Goal: Task Accomplishment & Management: Use online tool/utility

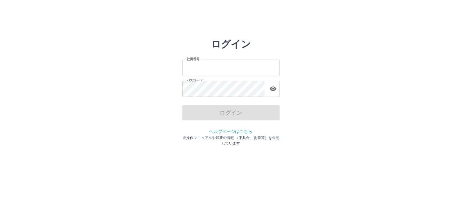
type input "*******"
click at [228, 116] on div "ログイン" at bounding box center [230, 112] width 97 height 15
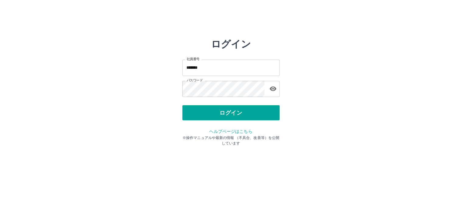
click at [228, 116] on button "ログイン" at bounding box center [230, 112] width 97 height 15
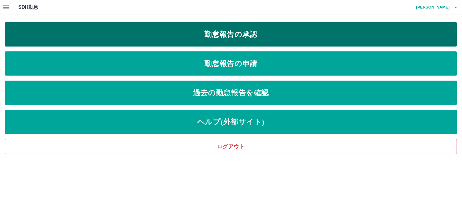
click at [272, 31] on link "勤怠報告の承認" at bounding box center [231, 34] width 452 height 24
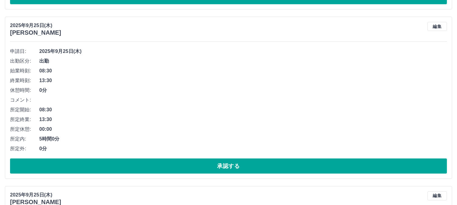
scroll to position [406, 0]
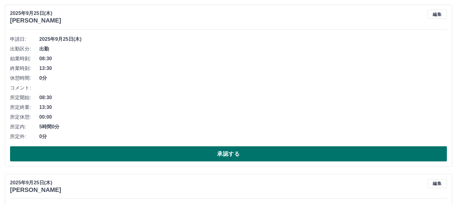
click at [126, 156] on button "承認する" at bounding box center [228, 154] width 437 height 15
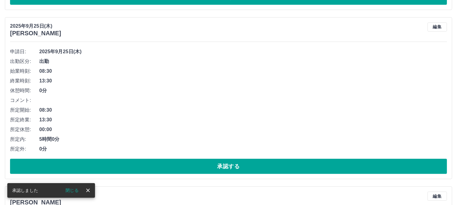
scroll to position [575, 0]
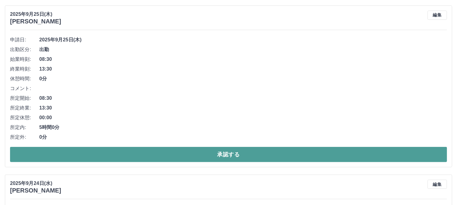
click at [114, 159] on button "承認する" at bounding box center [228, 154] width 437 height 15
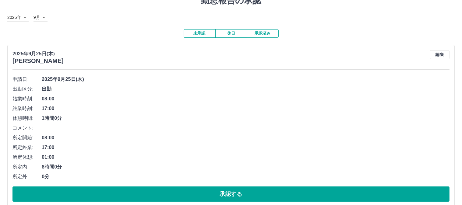
scroll to position [0, 0]
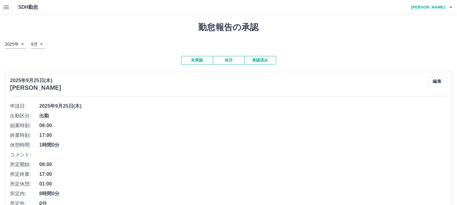
click at [444, 8] on h4 "梨本　悦子" at bounding box center [427, 7] width 37 height 15
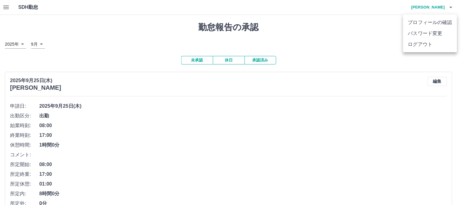
click at [432, 46] on li "ログアウト" at bounding box center [430, 44] width 54 height 11
